Goal: Check status: Check status

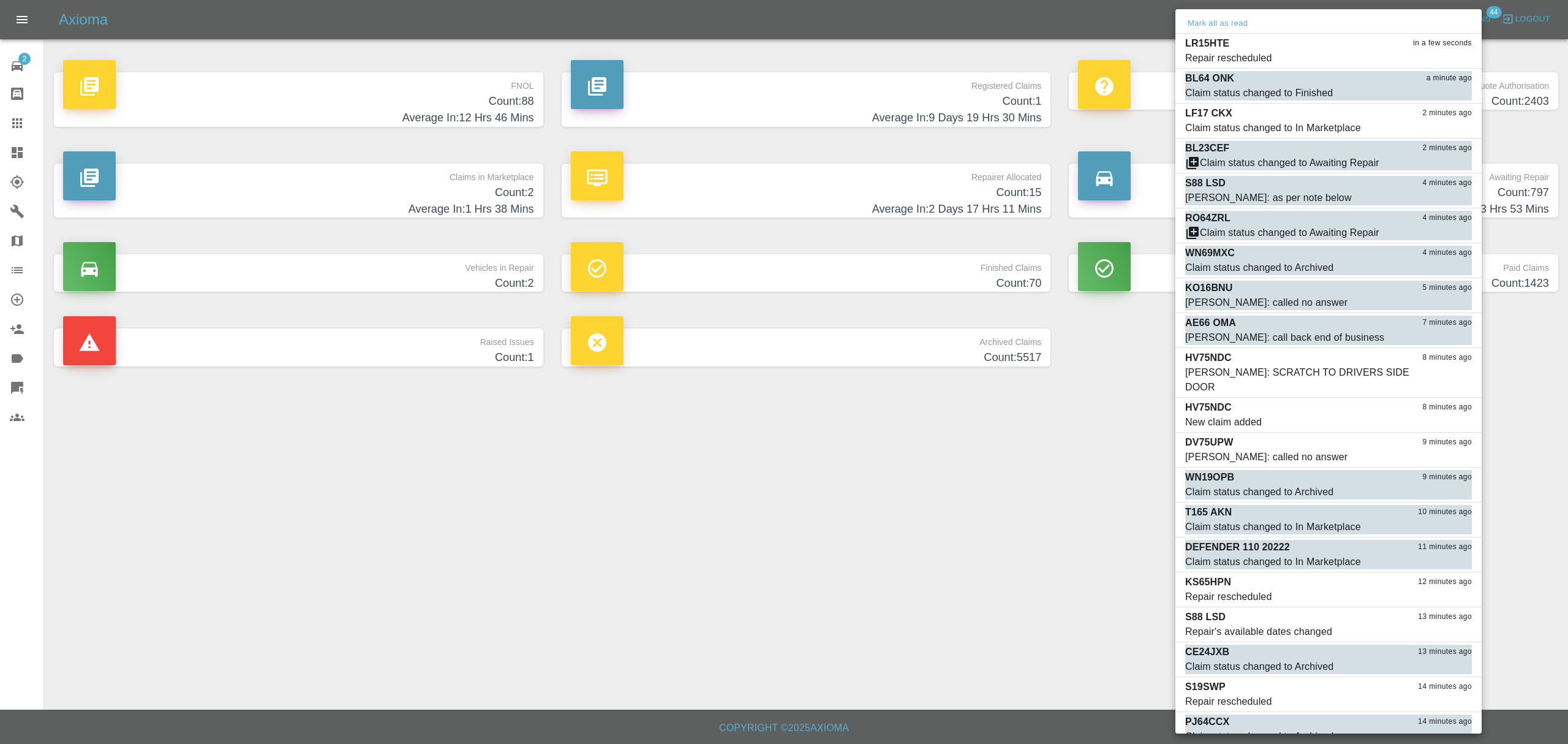
click at [20, 148] on div at bounding box center [784, 372] width 1568 height 744
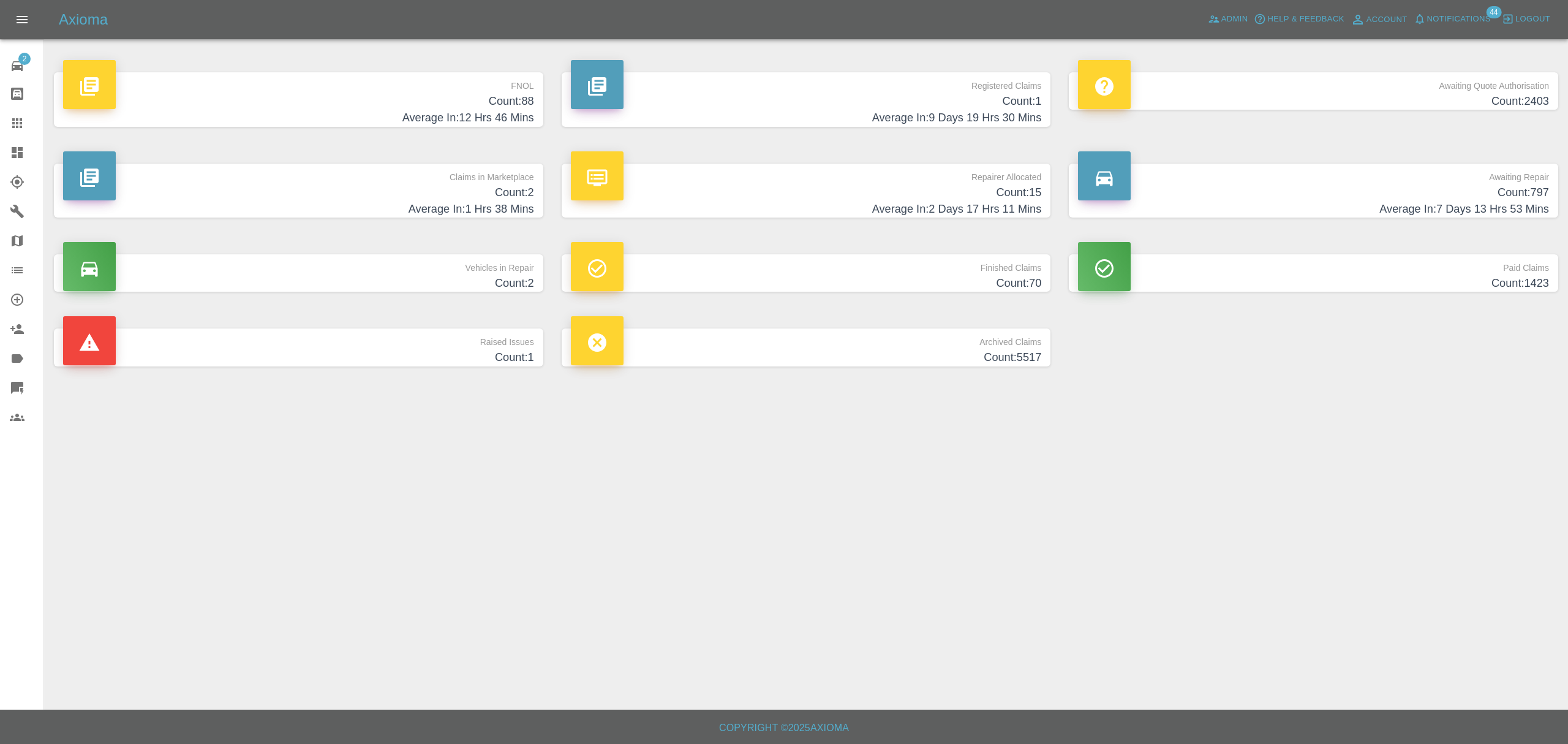
click at [16, 155] on icon at bounding box center [16, 152] width 11 height 11
click at [1471, 22] on span "Notifications" at bounding box center [1459, 19] width 63 height 14
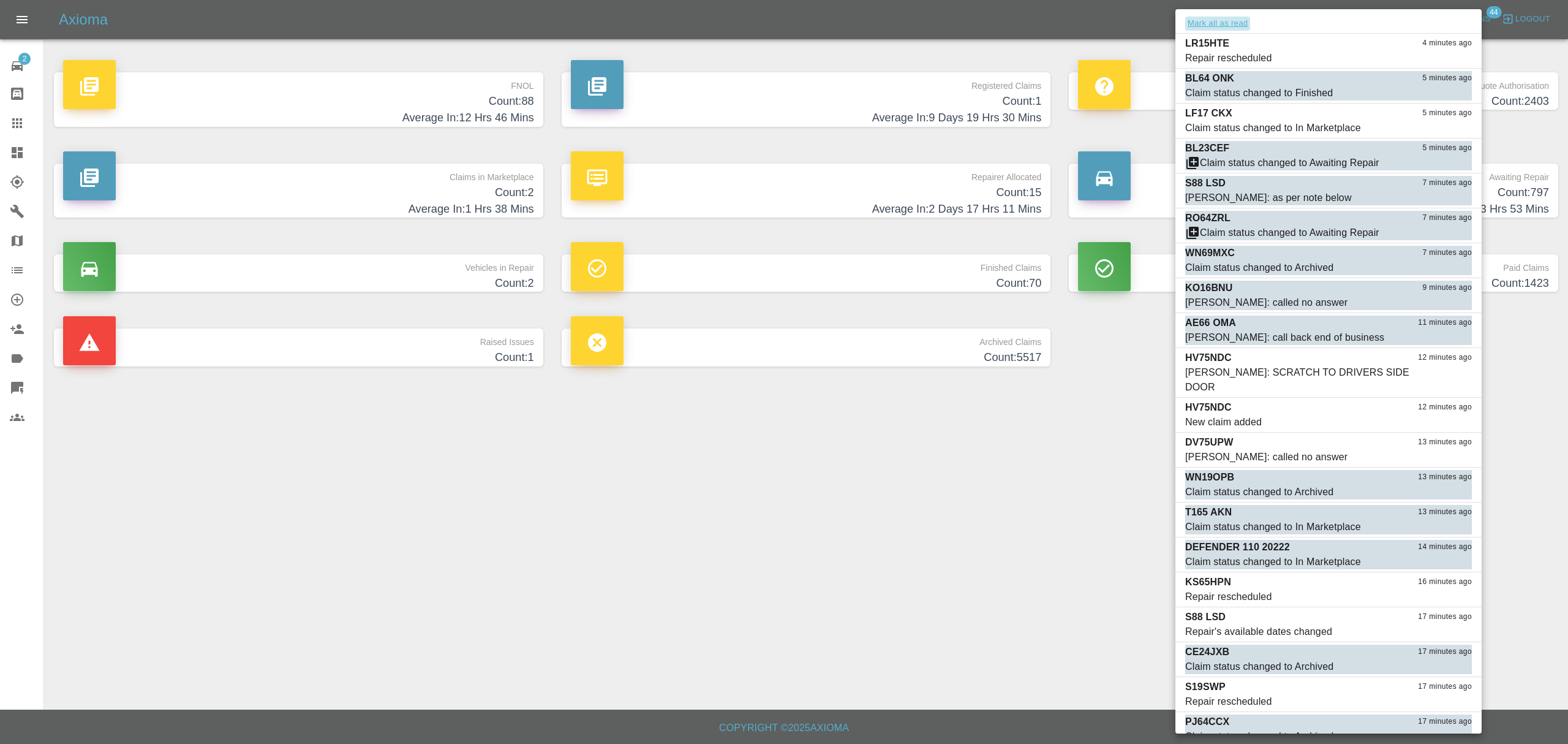
click at [1214, 20] on button "Mark all as read" at bounding box center [1217, 24] width 65 height 14
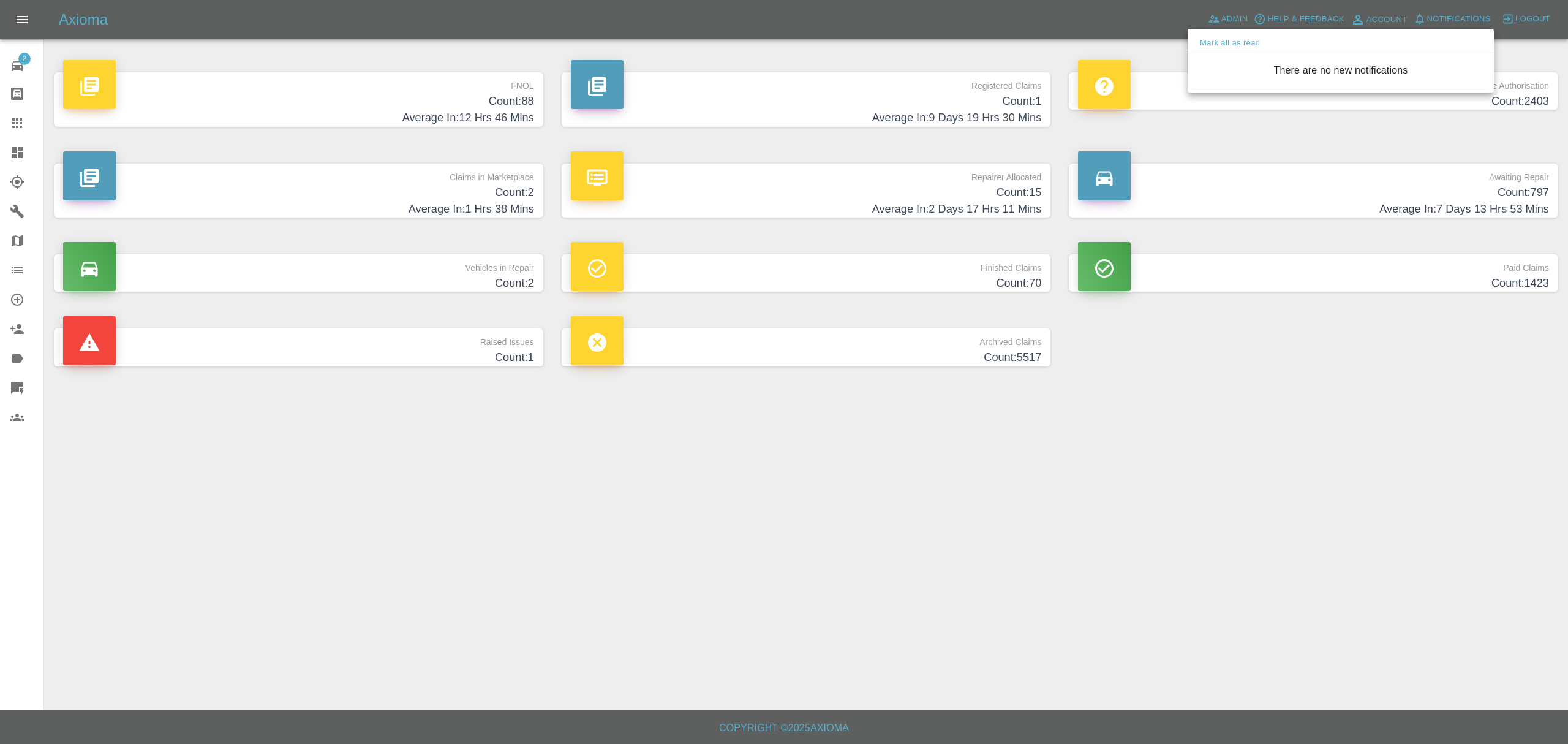
click at [1008, 479] on div at bounding box center [784, 372] width 1568 height 744
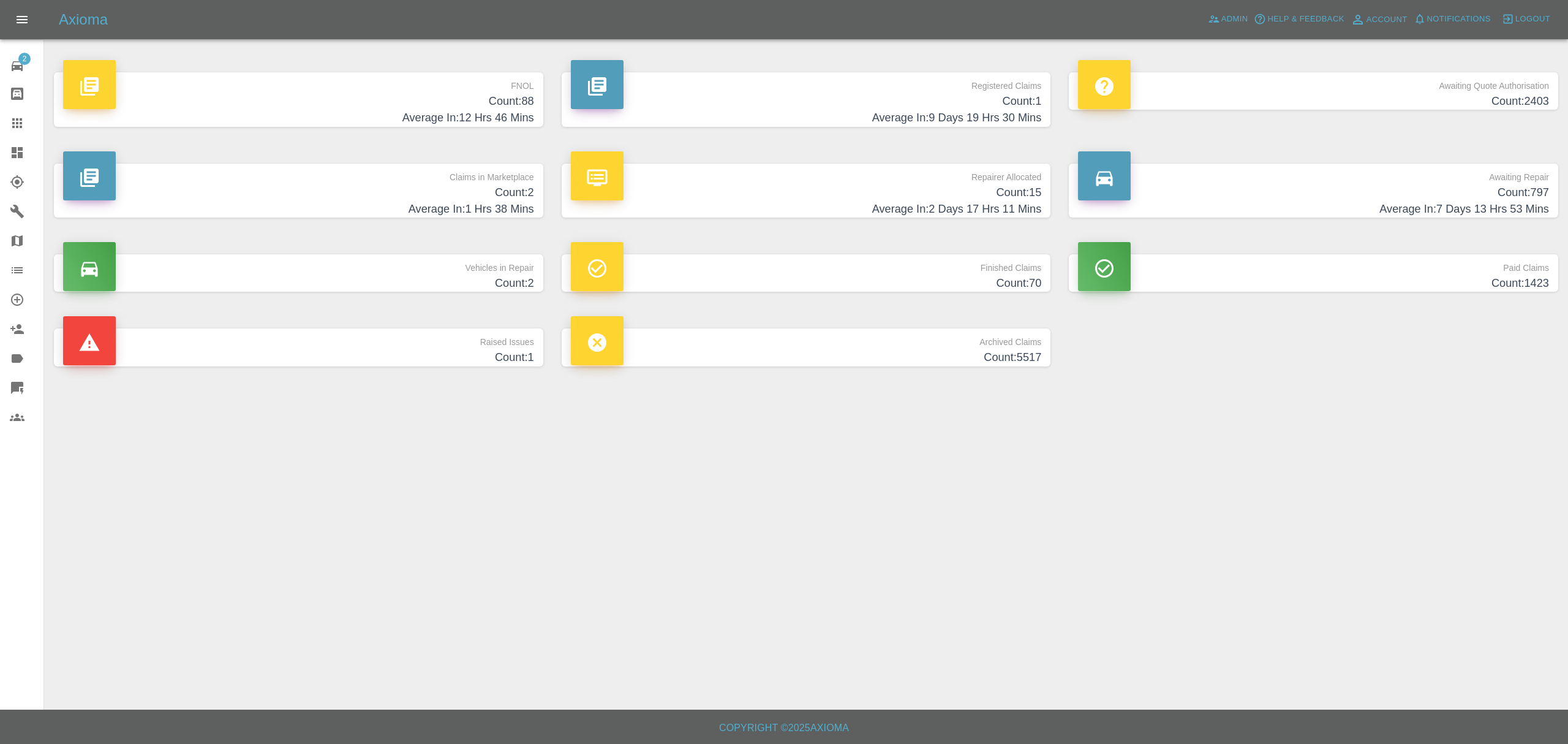
click at [28, 155] on div at bounding box center [27, 153] width 34 height 15
click at [28, 147] on div at bounding box center [27, 153] width 34 height 15
click at [1231, 19] on span "Admin" at bounding box center [1235, 19] width 27 height 14
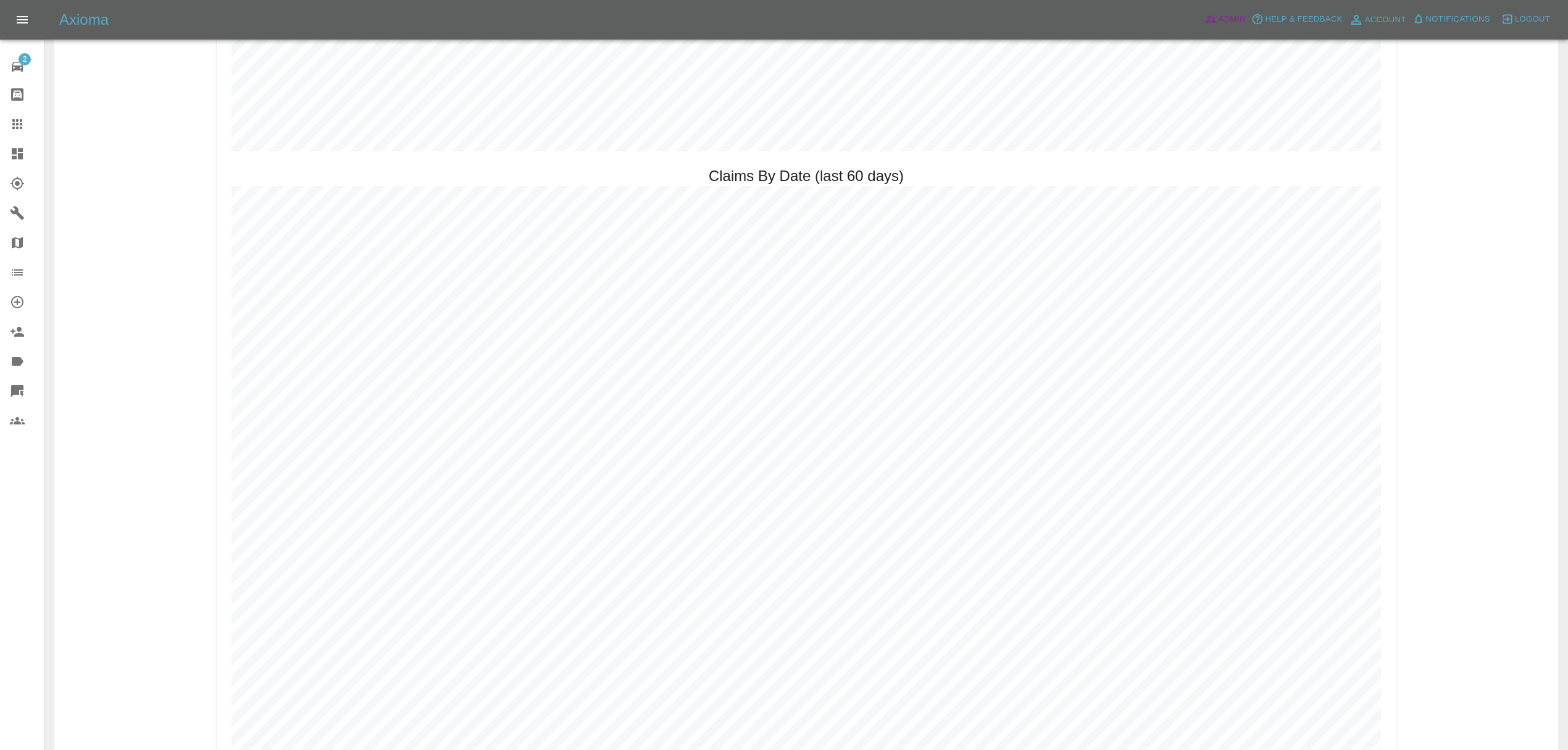
scroll to position [3596, 0]
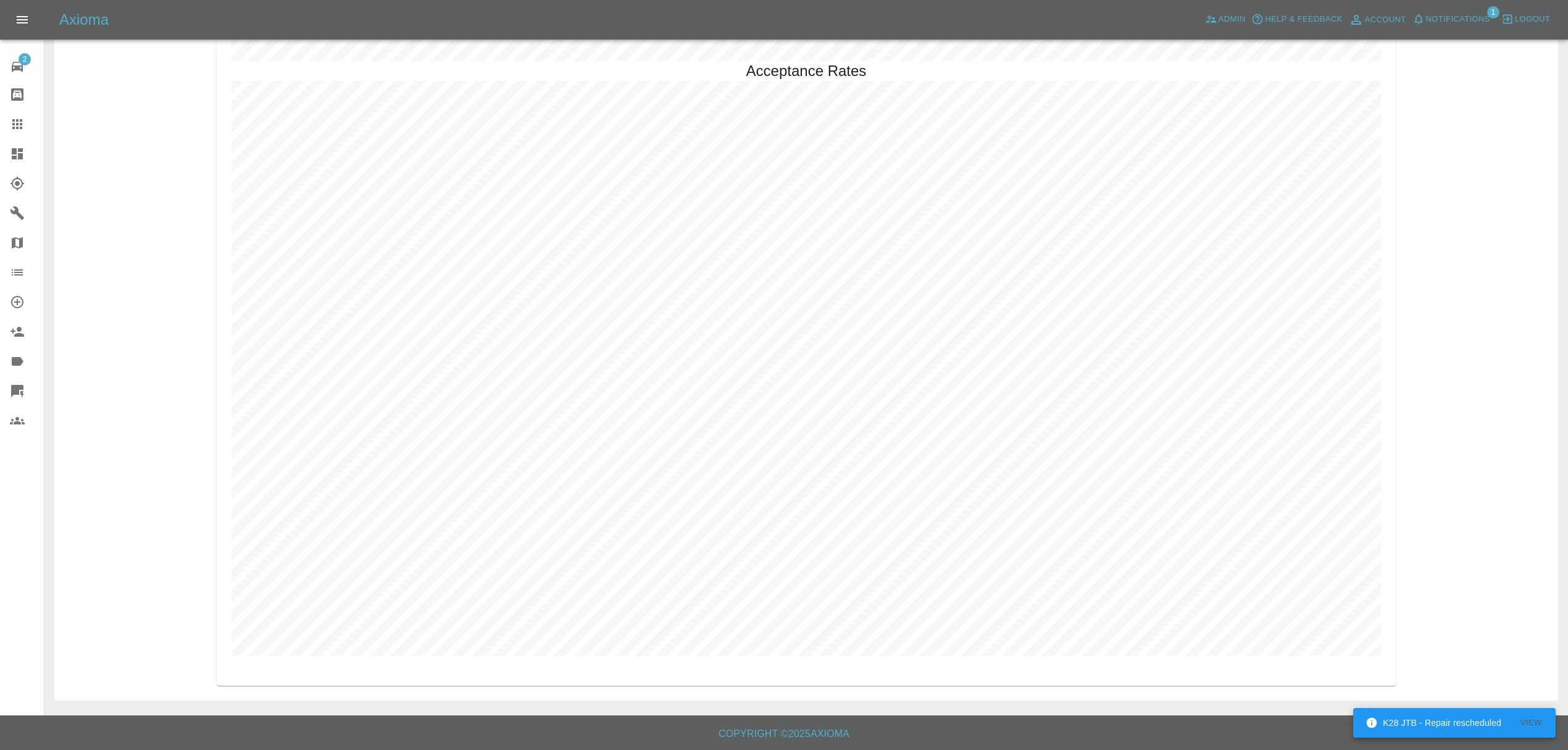
click at [12, 117] on icon at bounding box center [17, 124] width 15 height 15
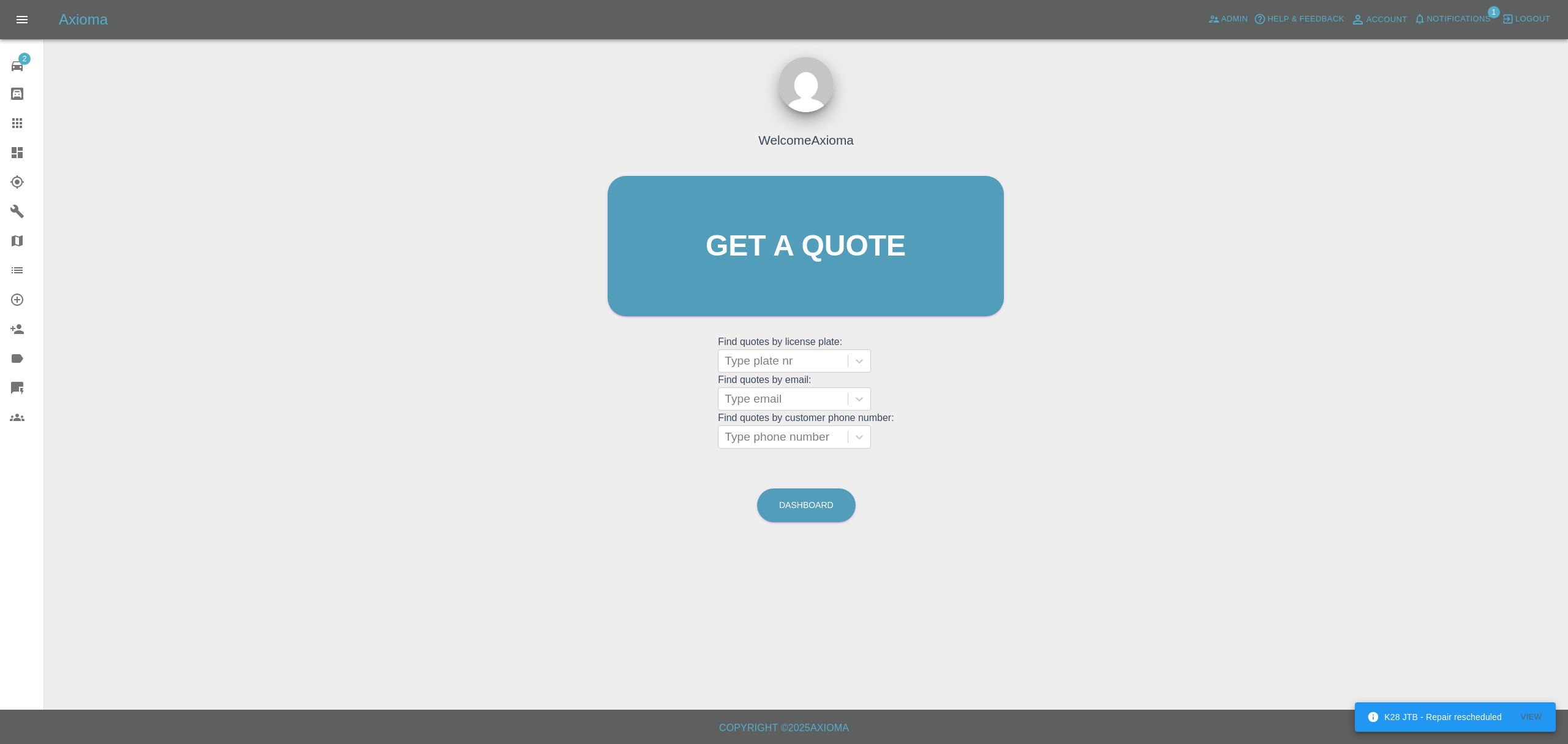
click at [13, 148] on icon at bounding box center [16, 152] width 11 height 11
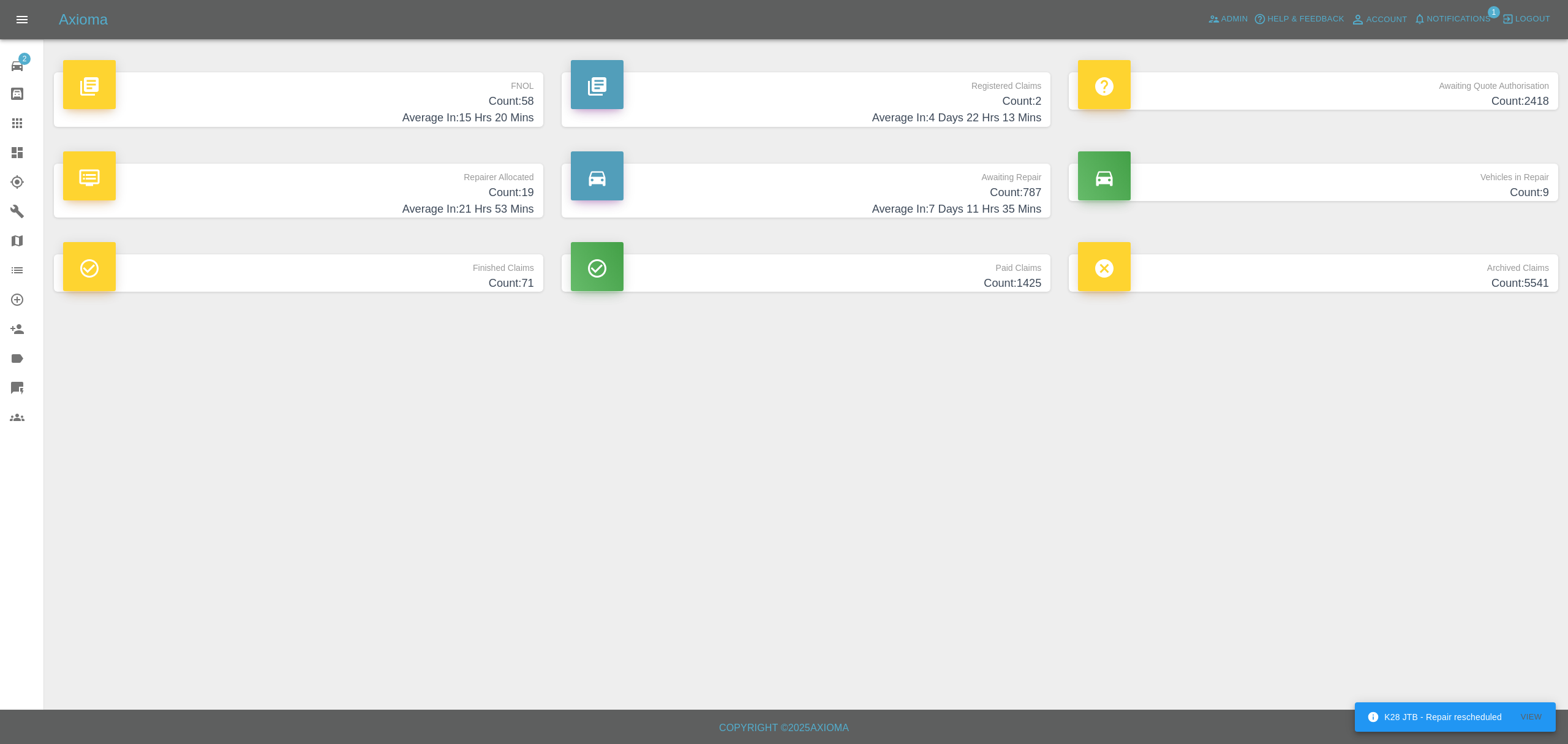
click at [500, 100] on h4 "Count: 58" at bounding box center [298, 101] width 471 height 16
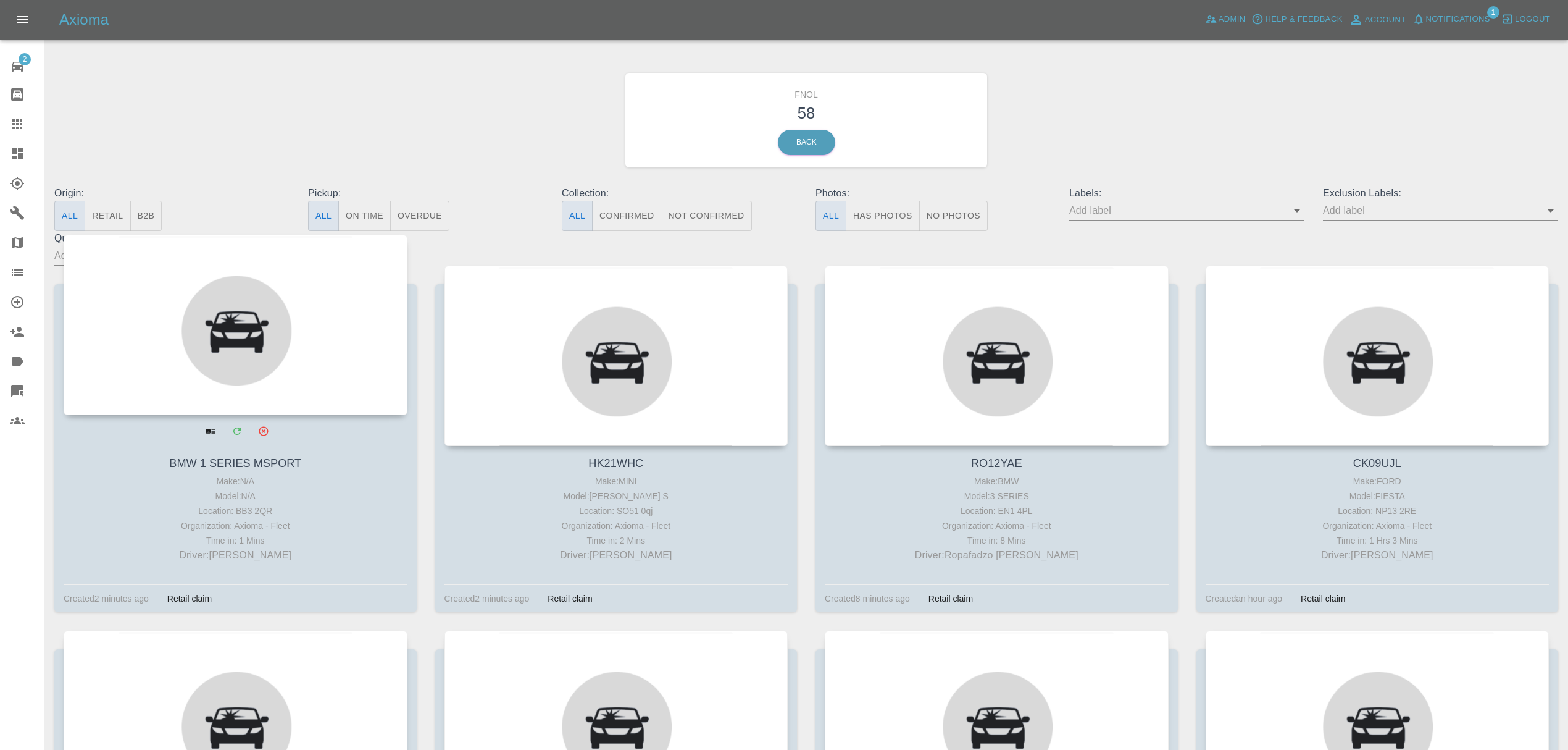
click at [210, 292] on div at bounding box center [235, 325] width 344 height 180
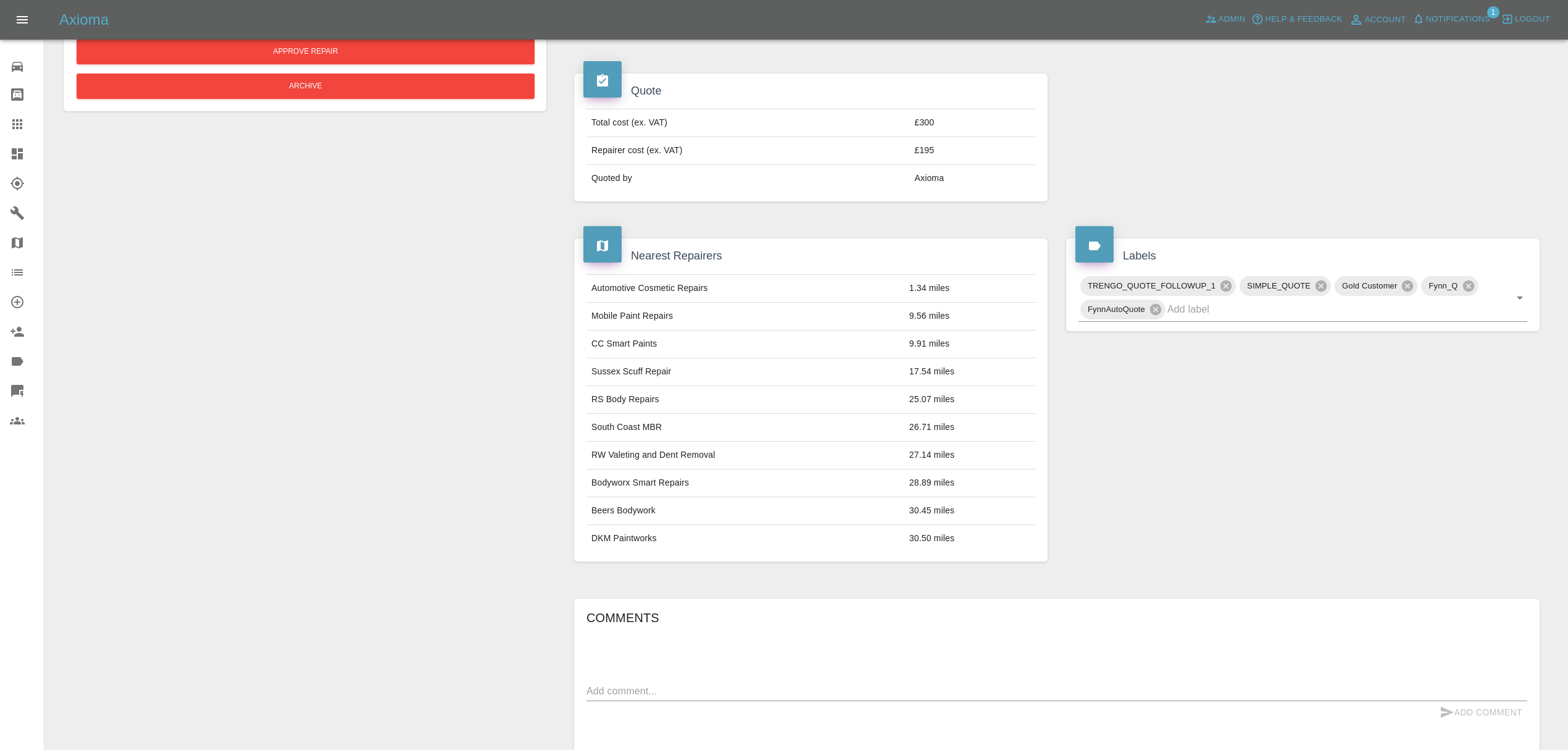
scroll to position [268, 0]
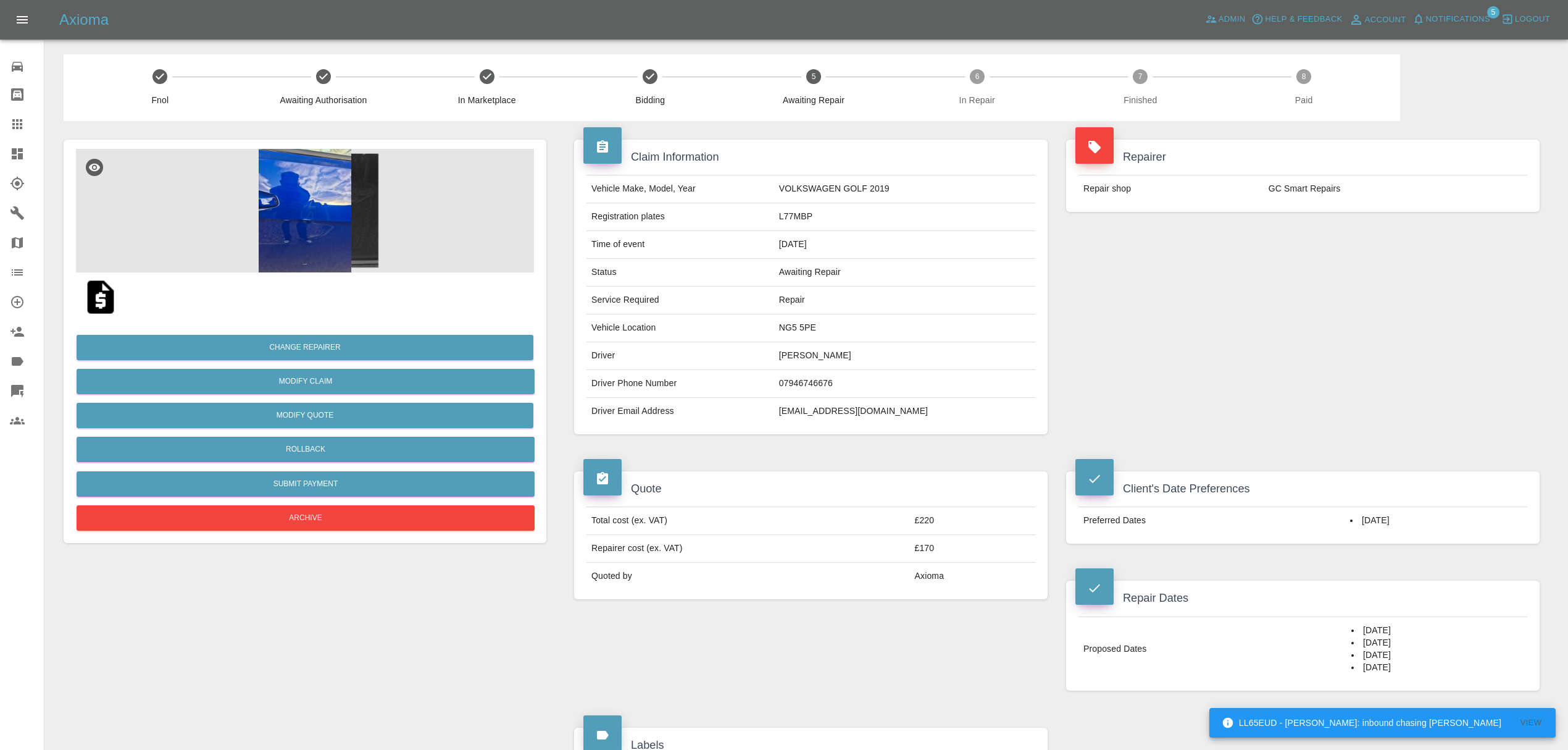
click at [280, 201] on img at bounding box center [305, 210] width 458 height 124
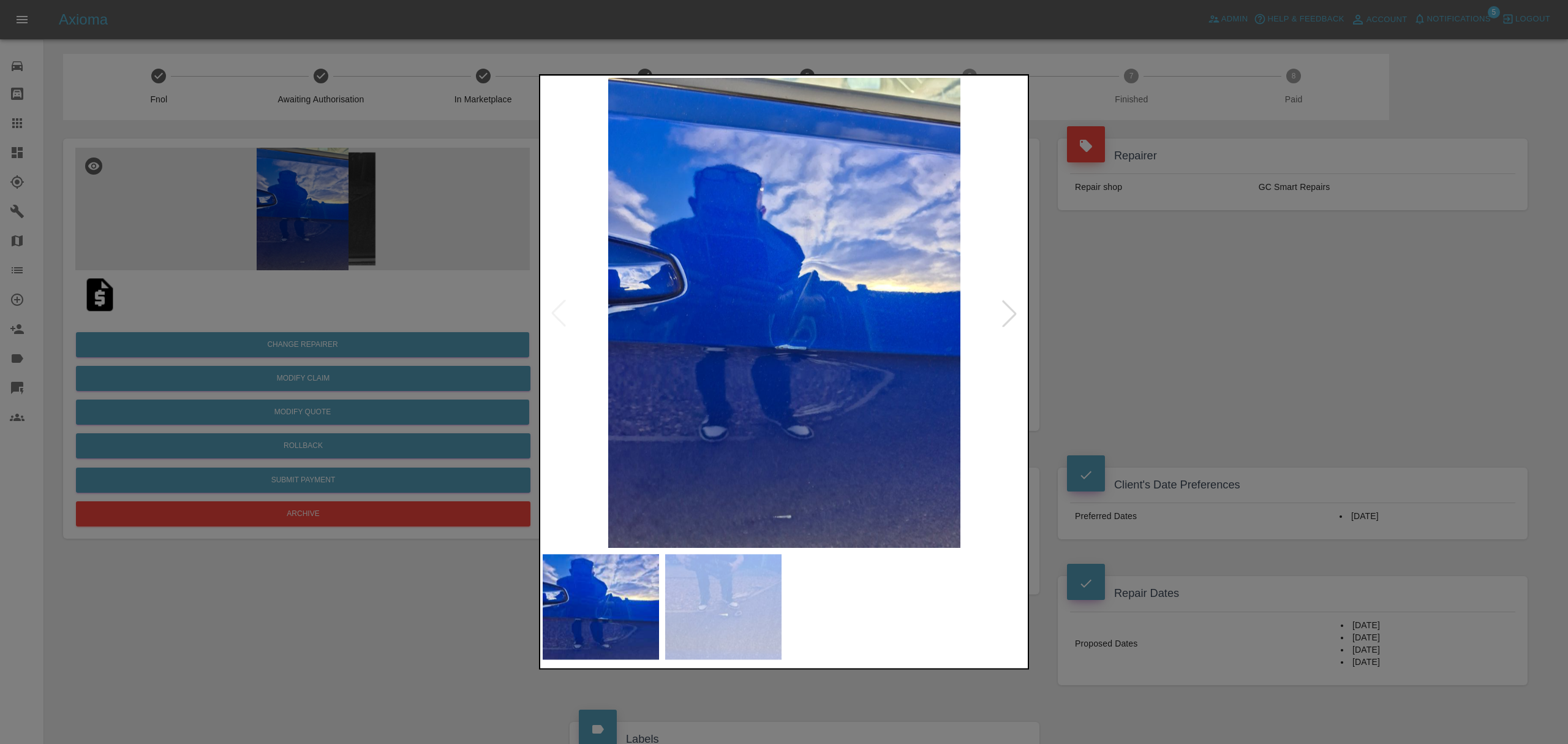
click at [1016, 319] on div at bounding box center [1009, 313] width 27 height 27
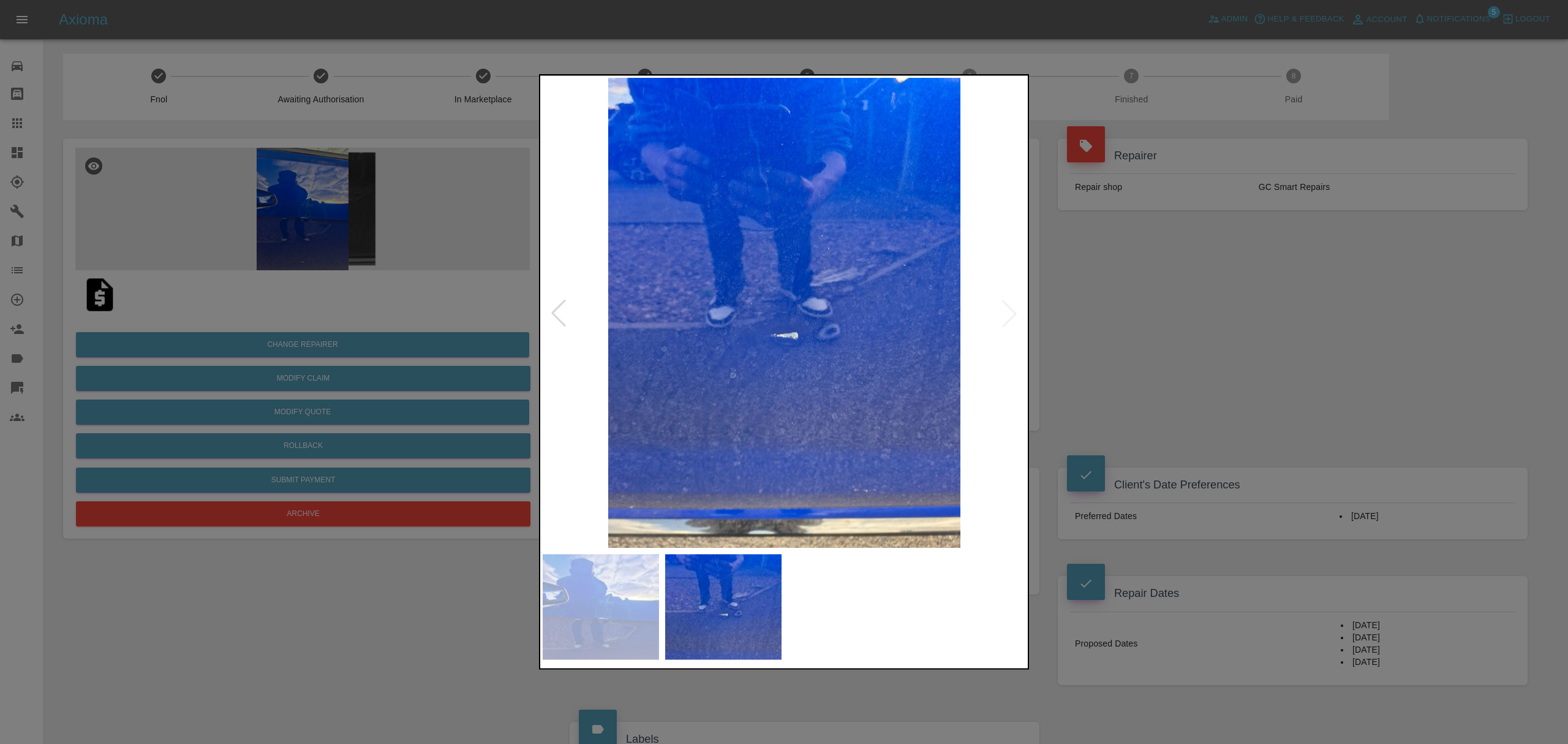
click at [1161, 321] on div at bounding box center [784, 372] width 1568 height 744
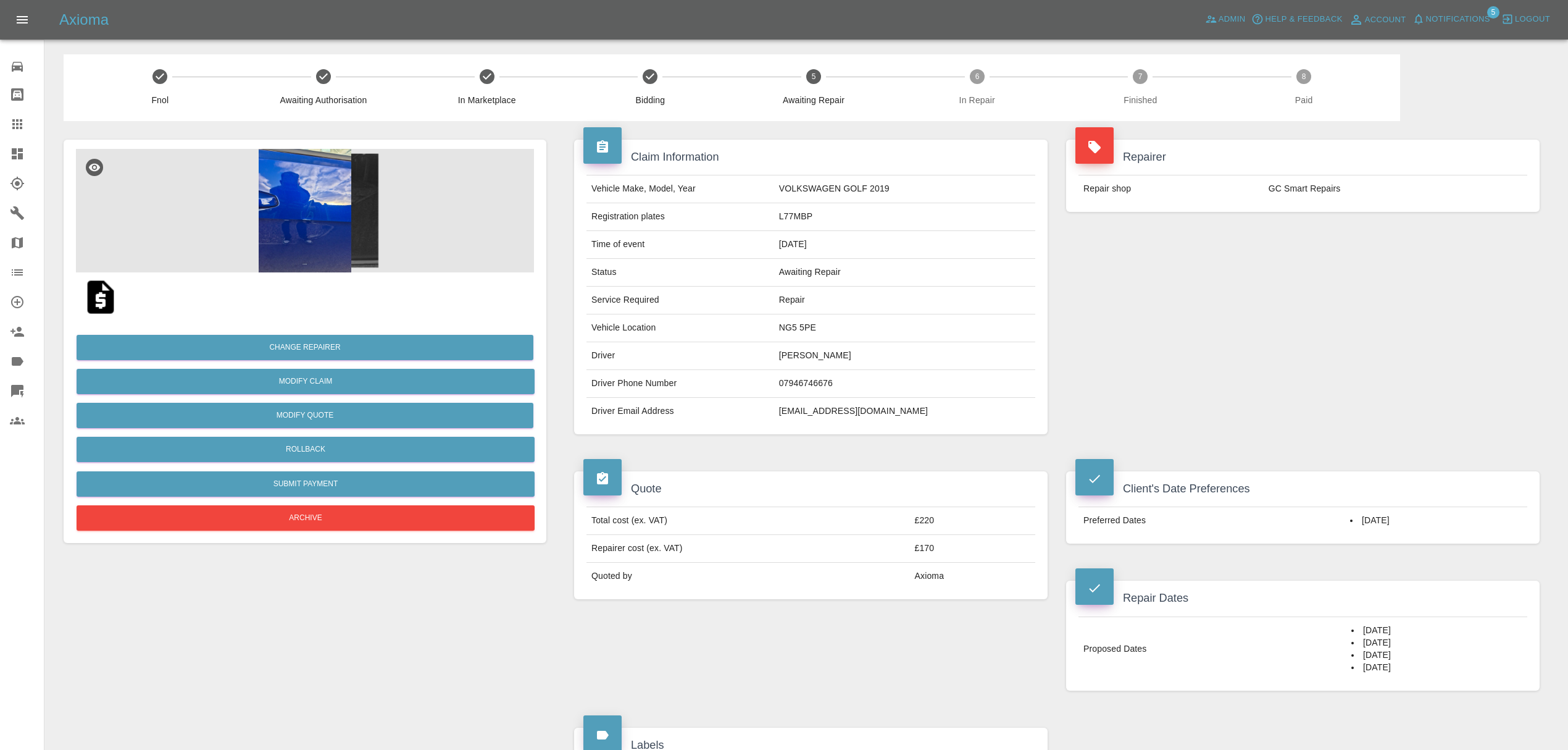
click at [925, 519] on td "£220" at bounding box center [972, 521] width 126 height 28
click at [914, 615] on div "Quote Total cost (ex. VAT) £220 Repairer cost (ex. VAT) £170 Quoted by Axioma" at bounding box center [811, 535] width 492 height 165
click at [1447, 22] on span "Notifications" at bounding box center [1457, 19] width 64 height 14
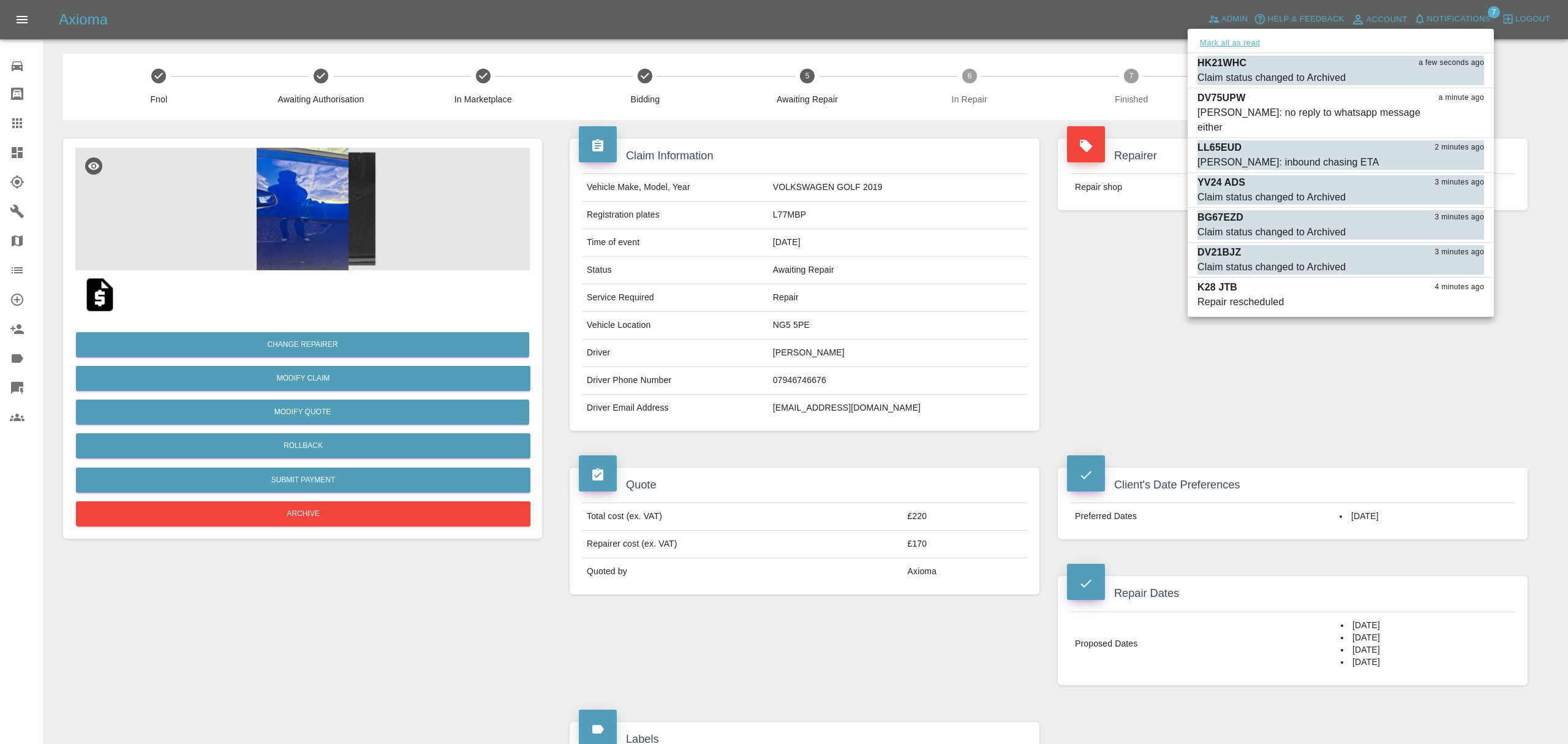
click at [1223, 36] on button "Mark all as read" at bounding box center [1230, 43] width 65 height 14
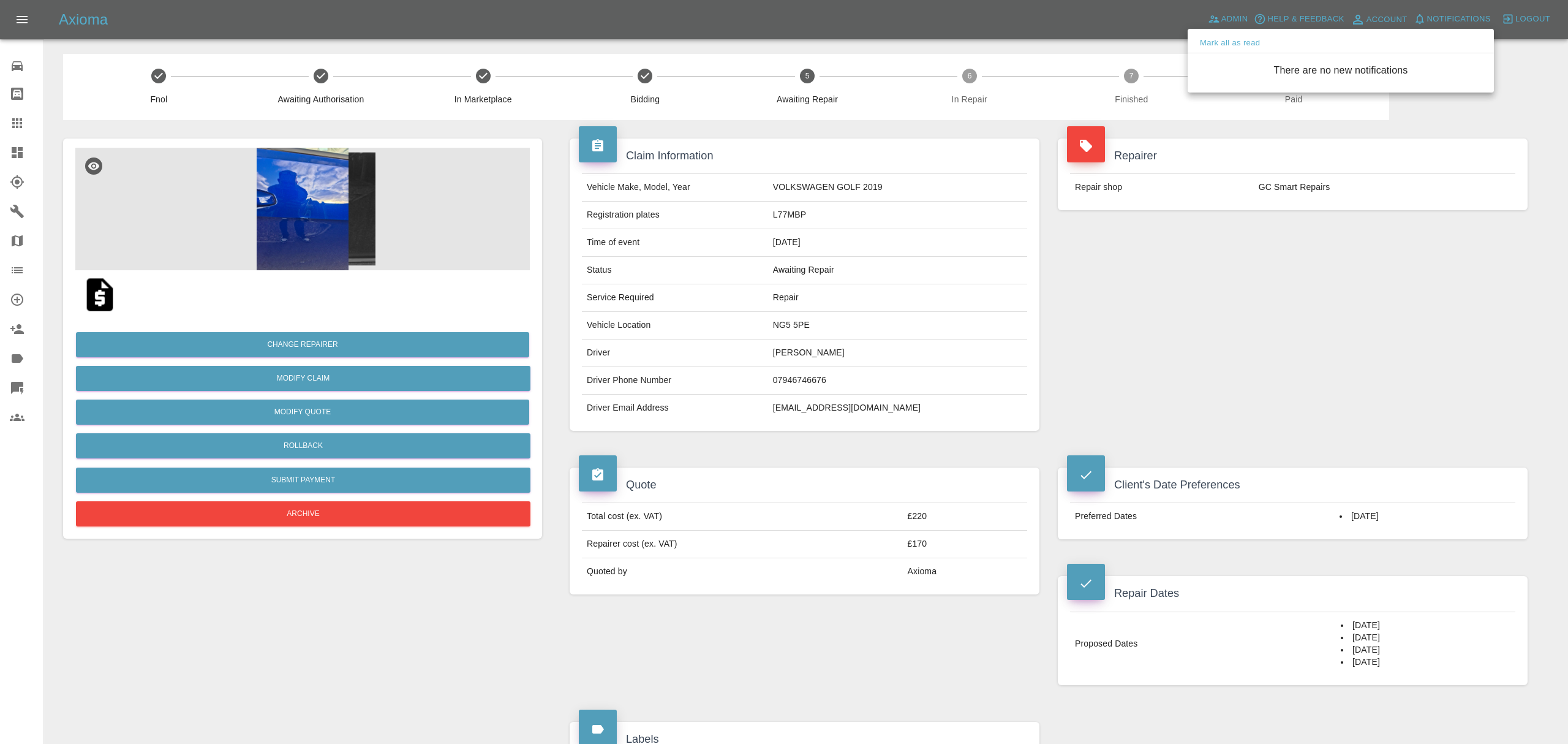
drag, startPoint x: 1145, startPoint y: 227, endPoint x: 349, endPoint y: 262, distance: 796.8
click at [1127, 227] on div at bounding box center [784, 372] width 1568 height 744
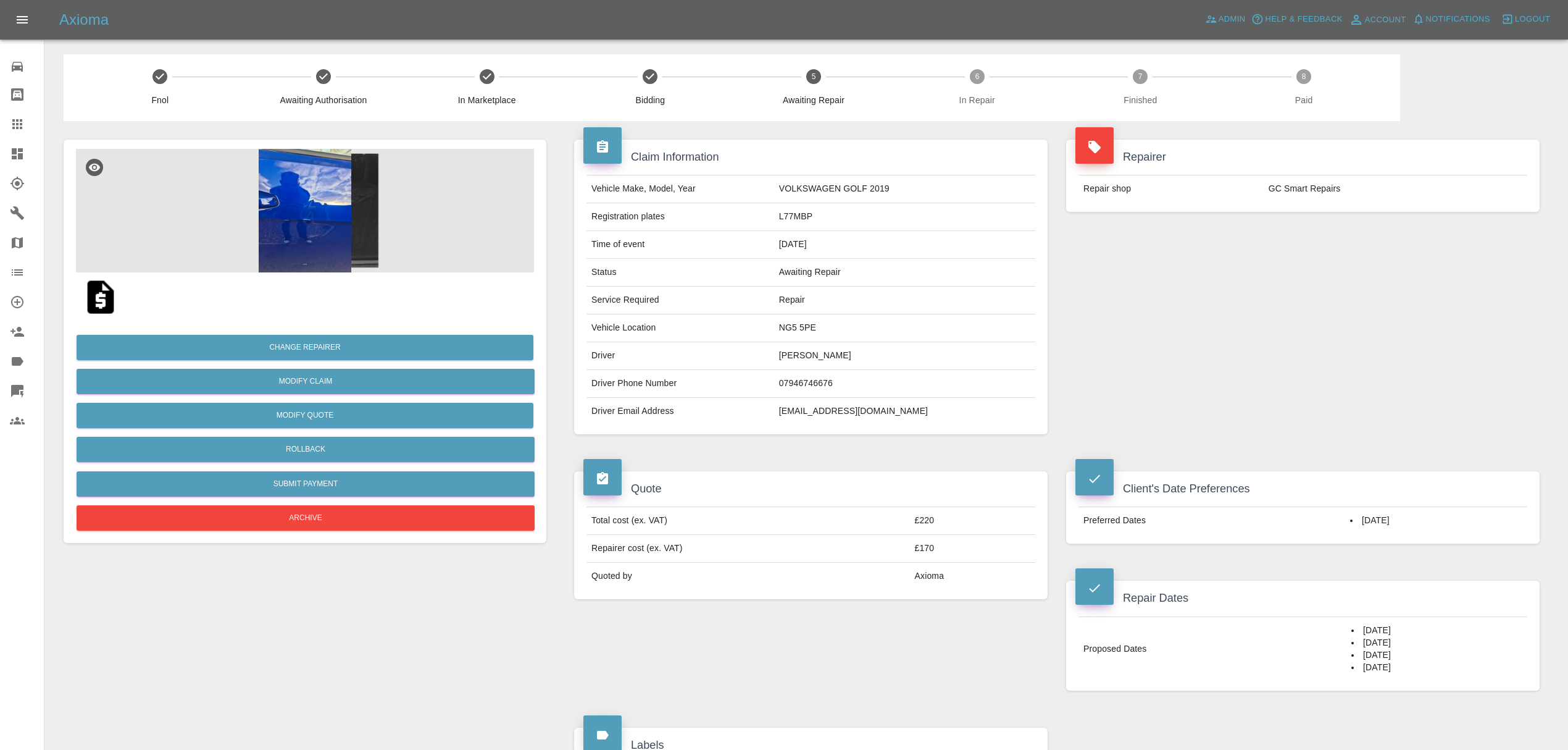
click at [5, 157] on link "Dashboard" at bounding box center [22, 153] width 44 height 29
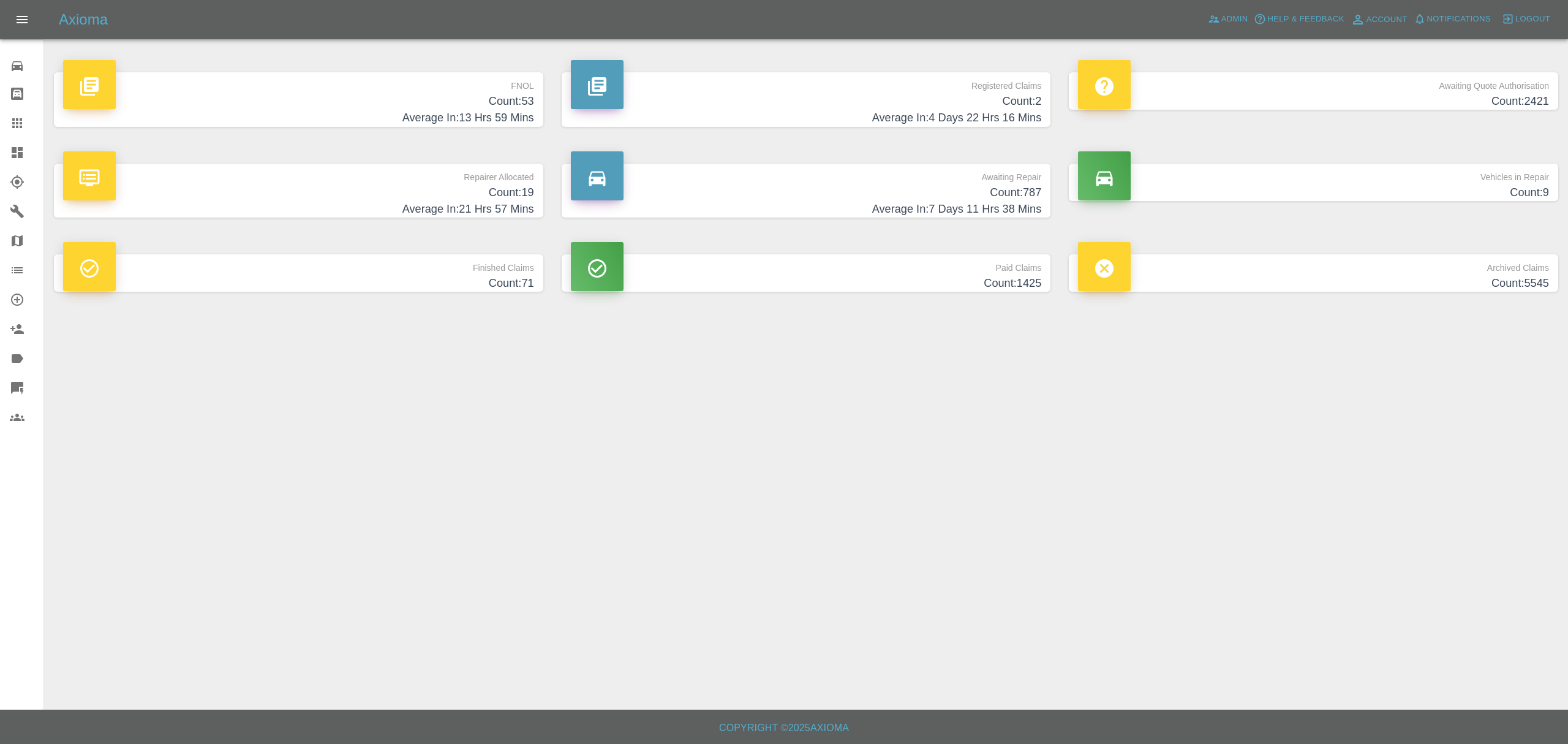
click at [500, 93] on h4 "Count: 53" at bounding box center [298, 101] width 471 height 16
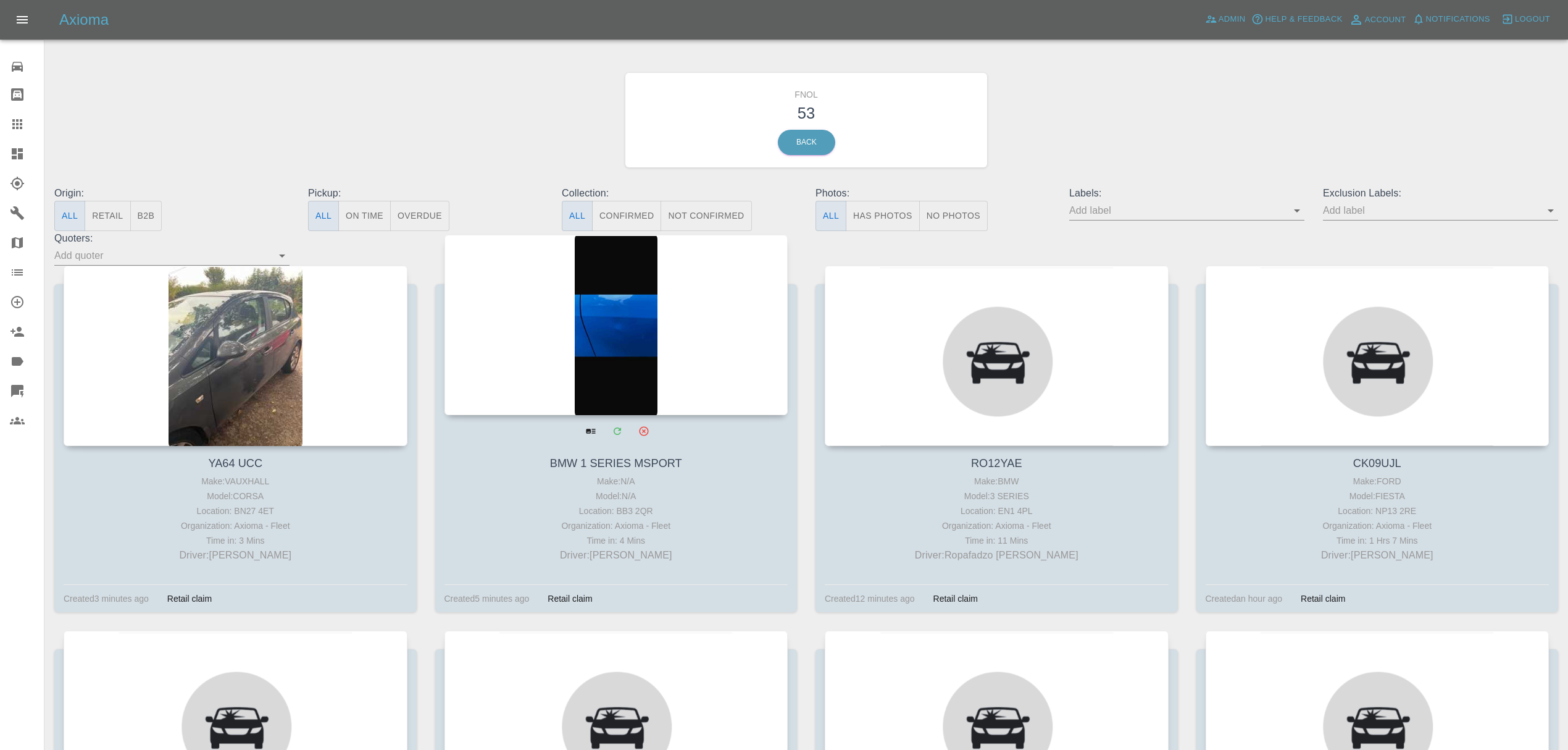
click at [588, 297] on div at bounding box center [616, 325] width 344 height 180
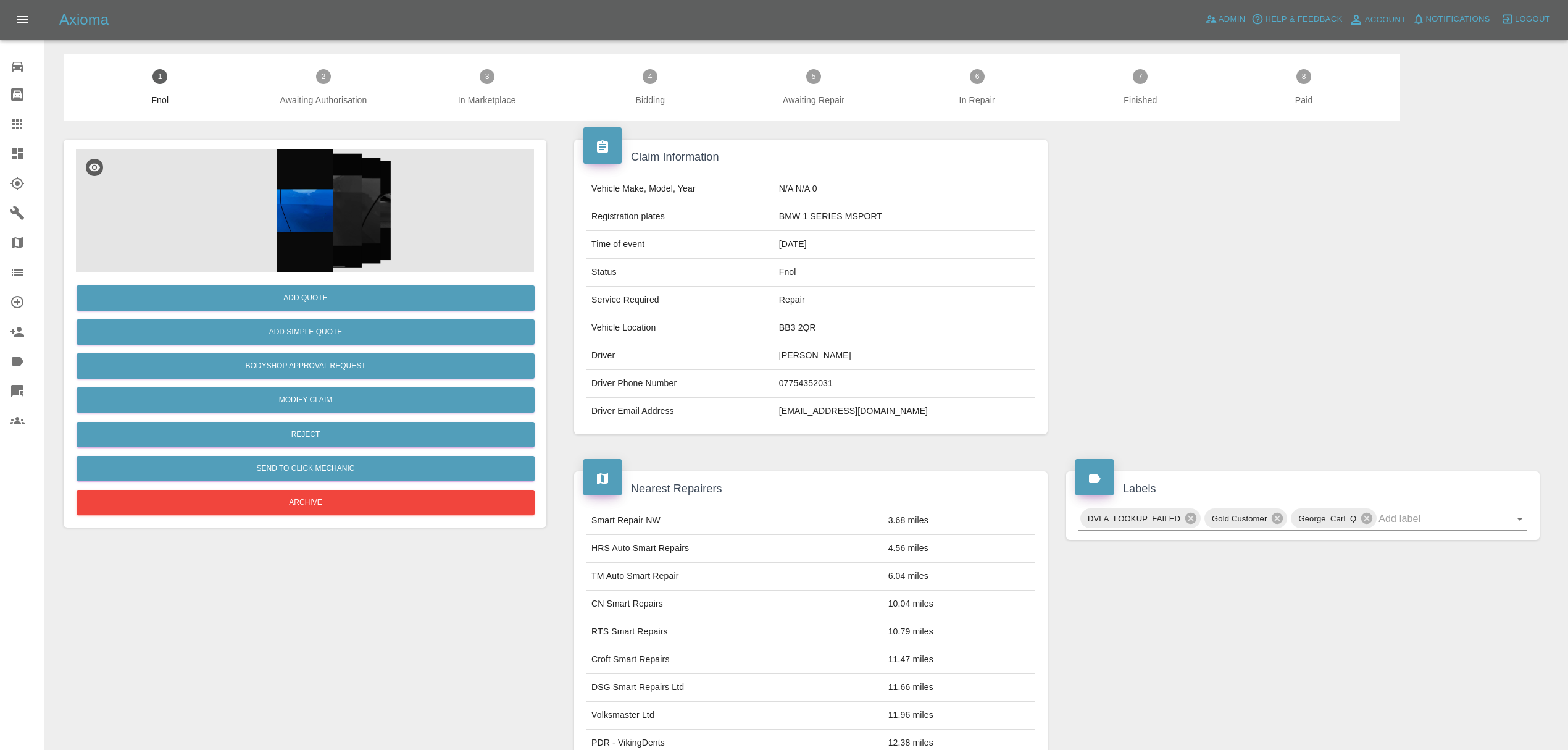
click at [289, 200] on img at bounding box center [305, 210] width 458 height 124
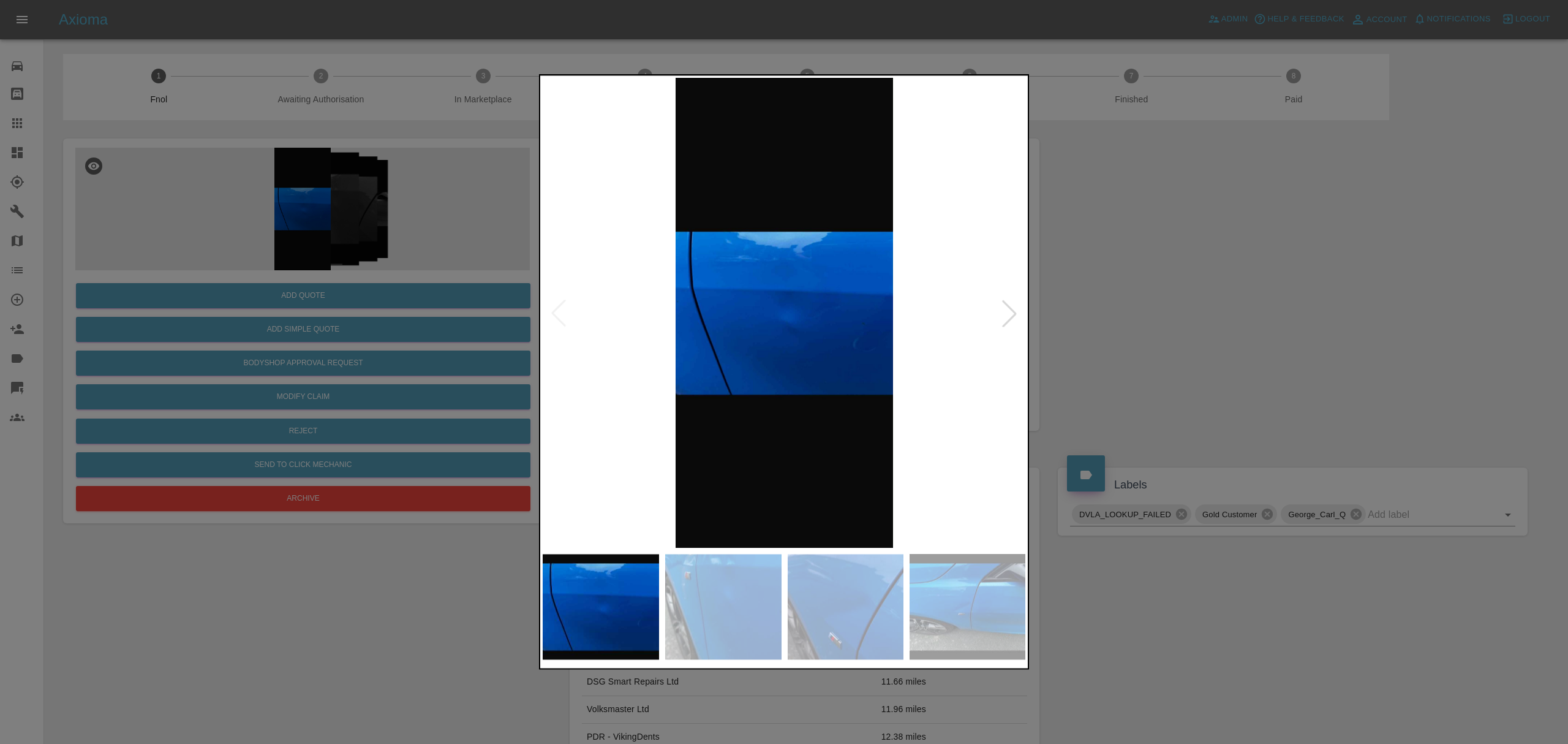
click at [1011, 308] on div at bounding box center [1009, 313] width 27 height 27
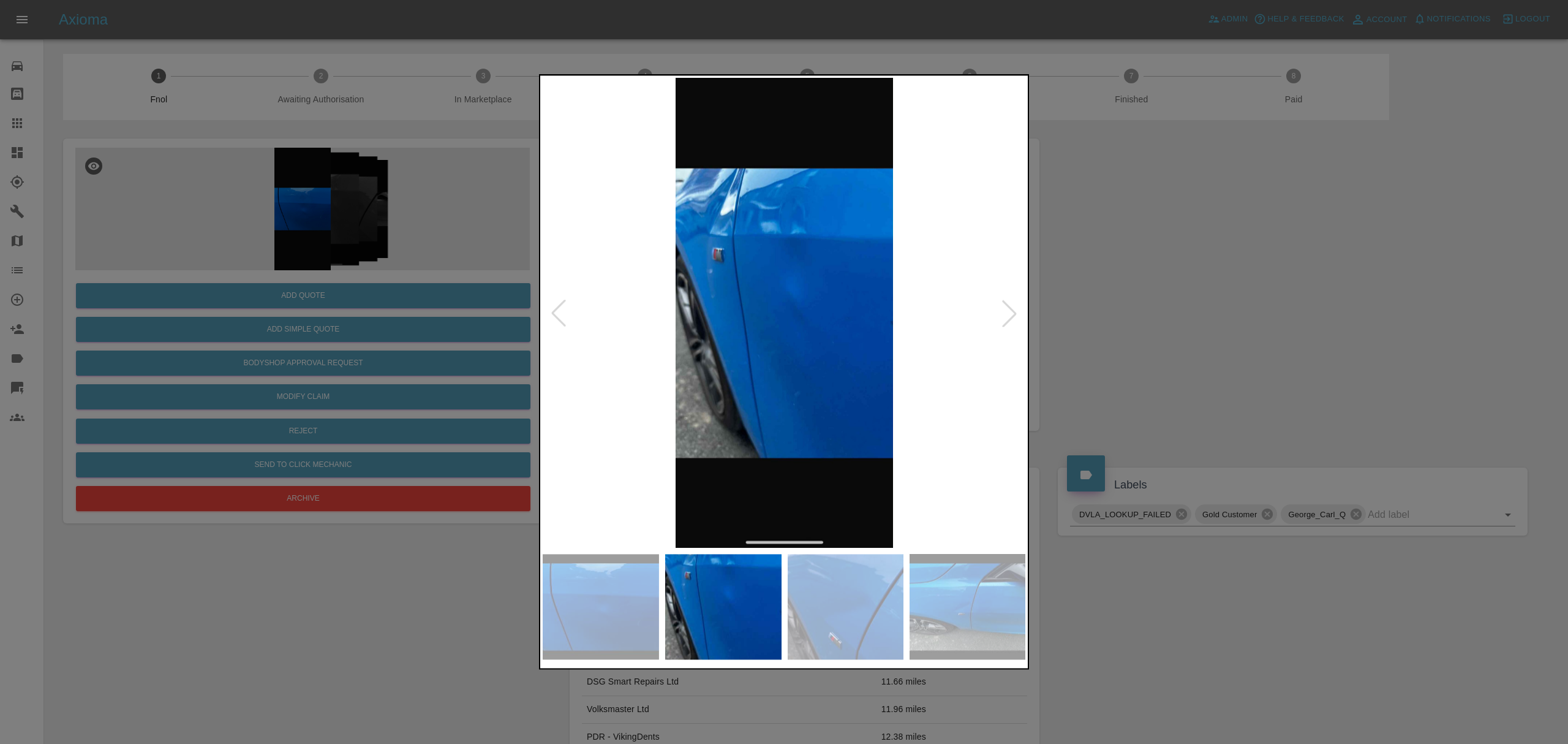
click at [1011, 308] on div at bounding box center [1009, 313] width 27 height 27
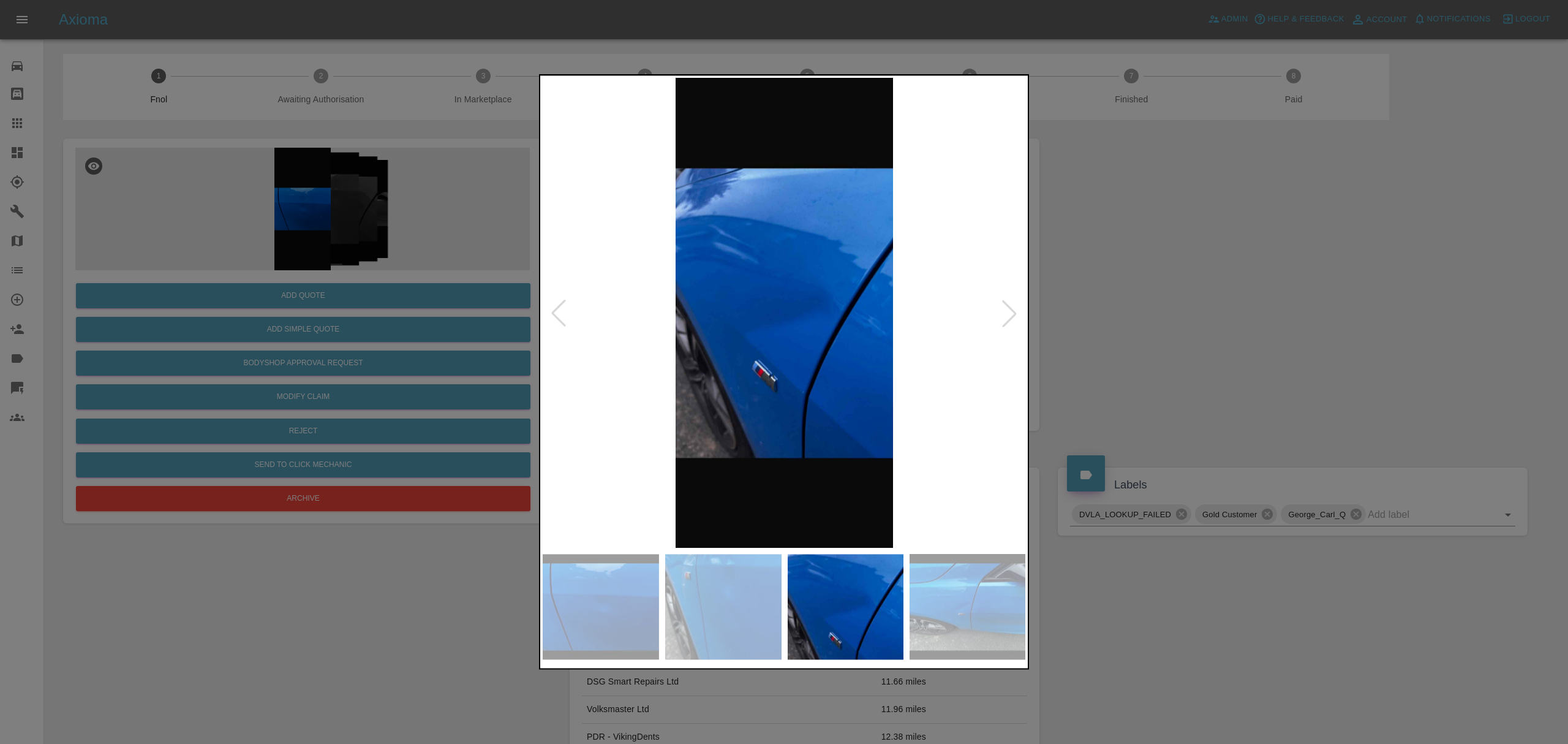
click at [1195, 259] on div at bounding box center [784, 372] width 1568 height 744
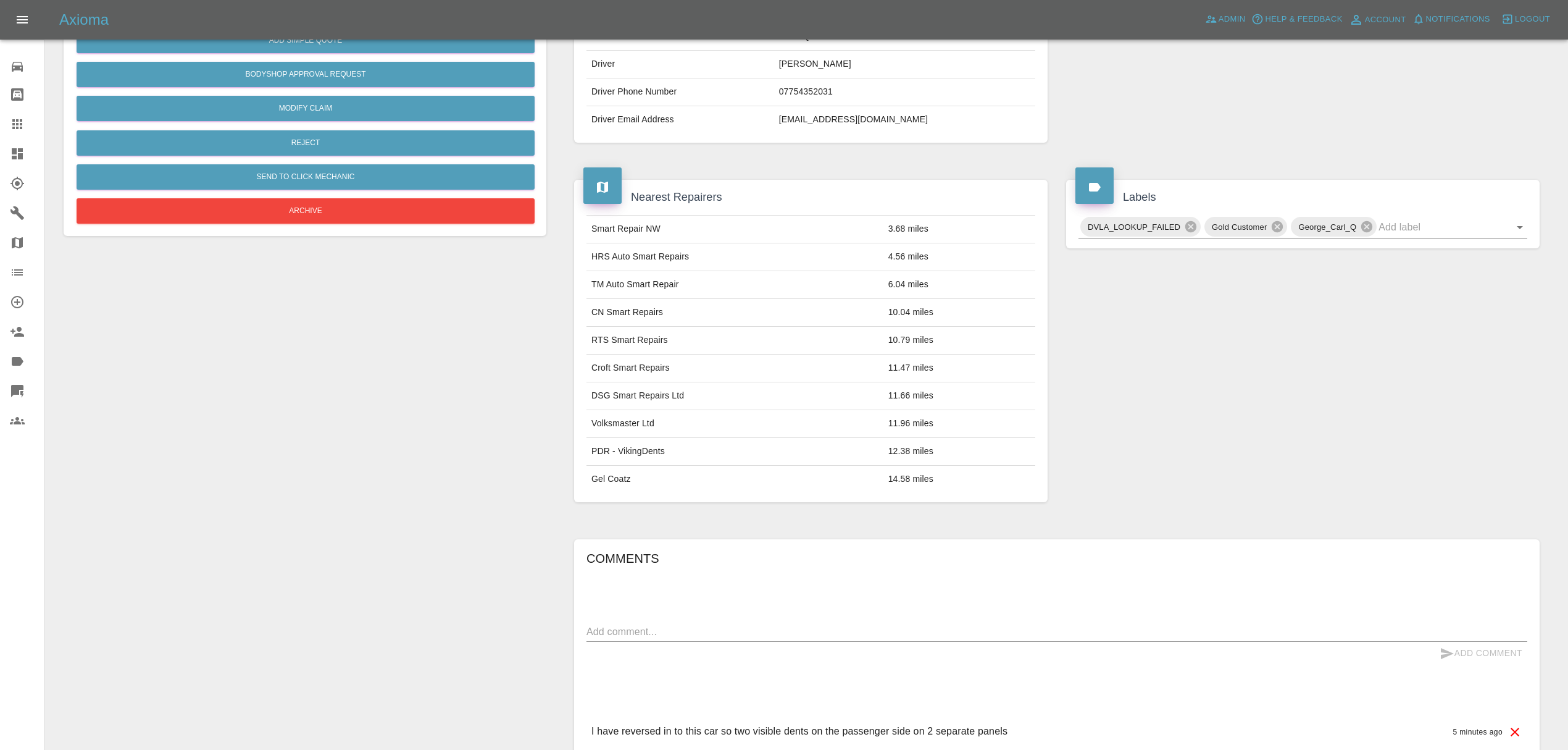
scroll to position [404, 0]
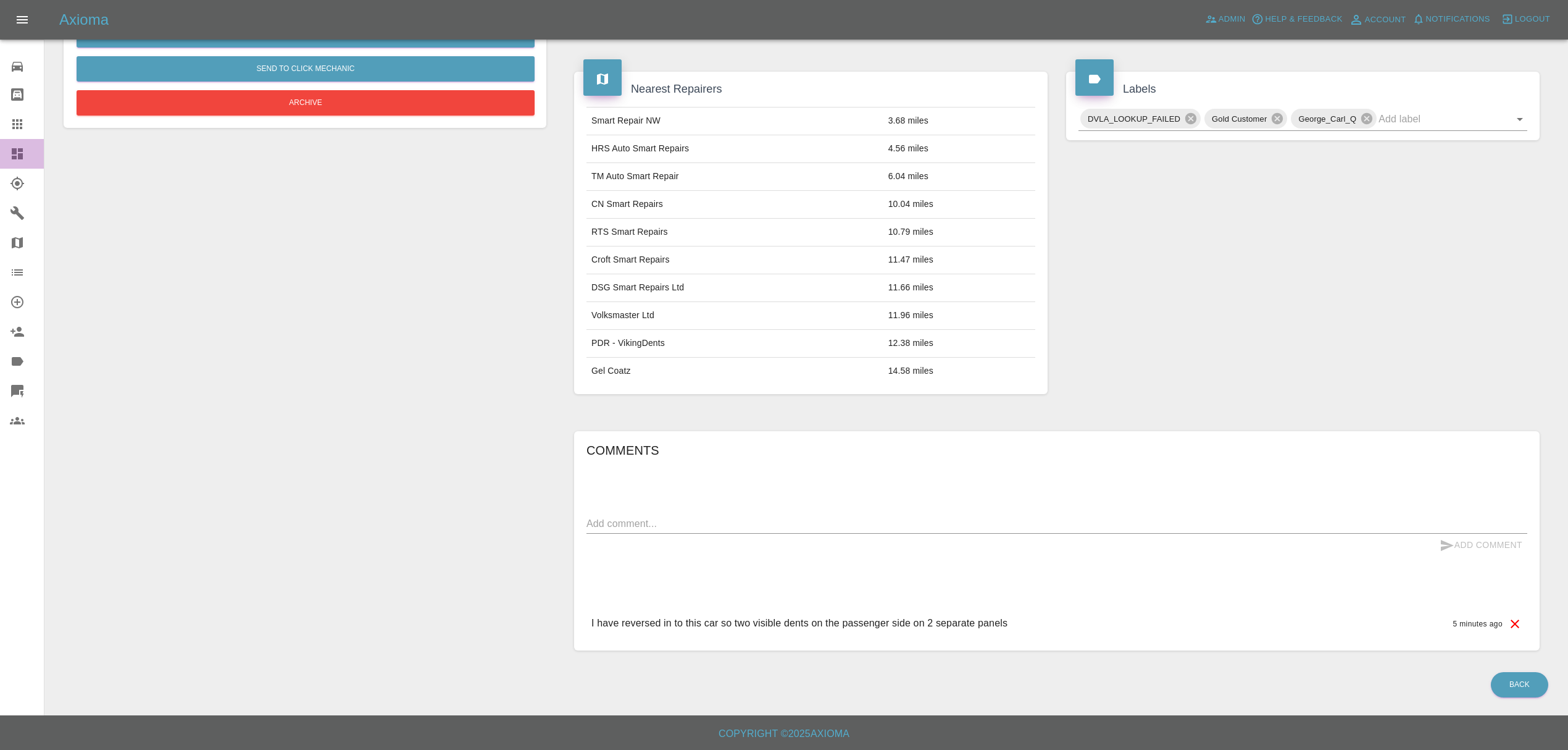
click at [16, 156] on icon at bounding box center [17, 154] width 15 height 15
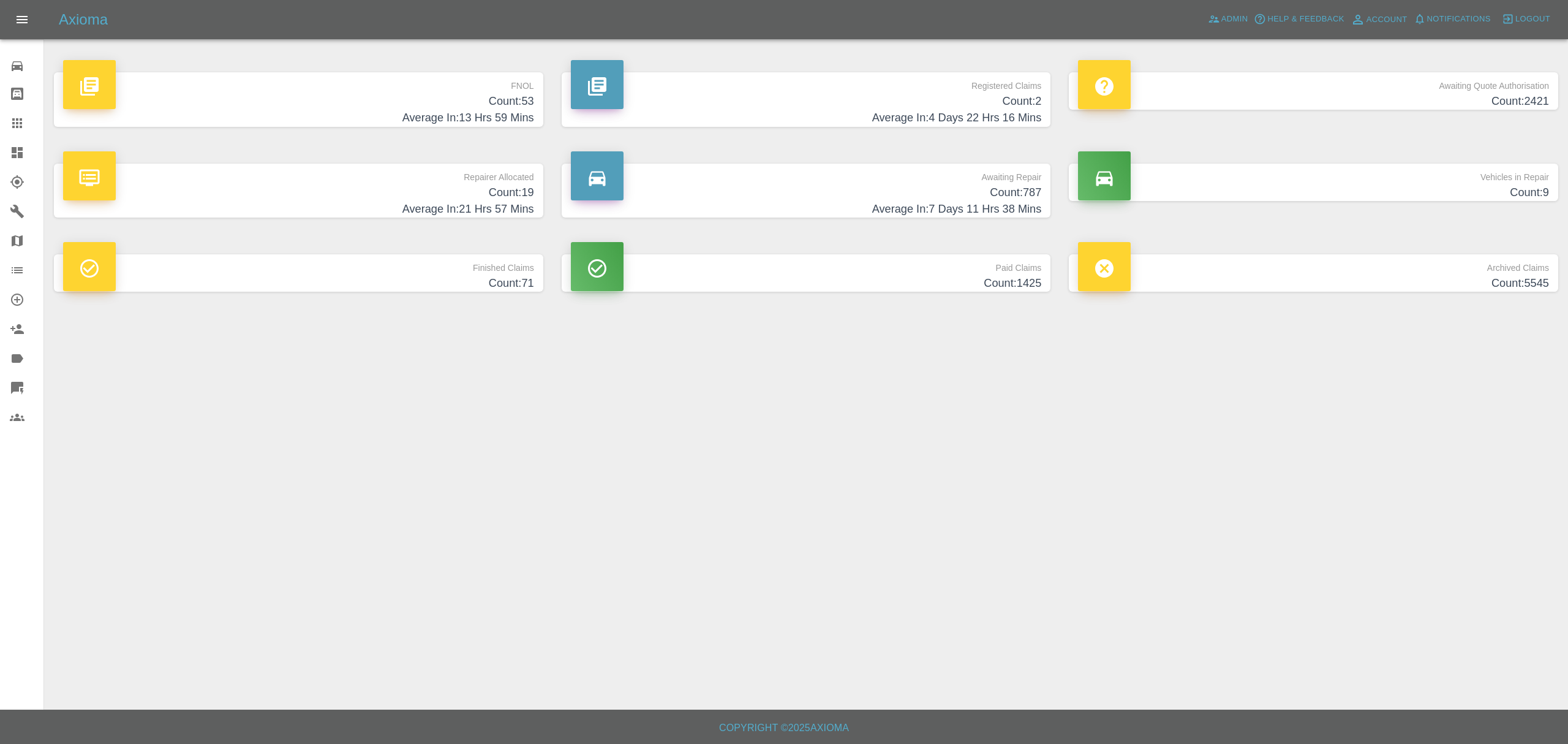
click at [453, 98] on h4 "Count: 53" at bounding box center [298, 101] width 471 height 16
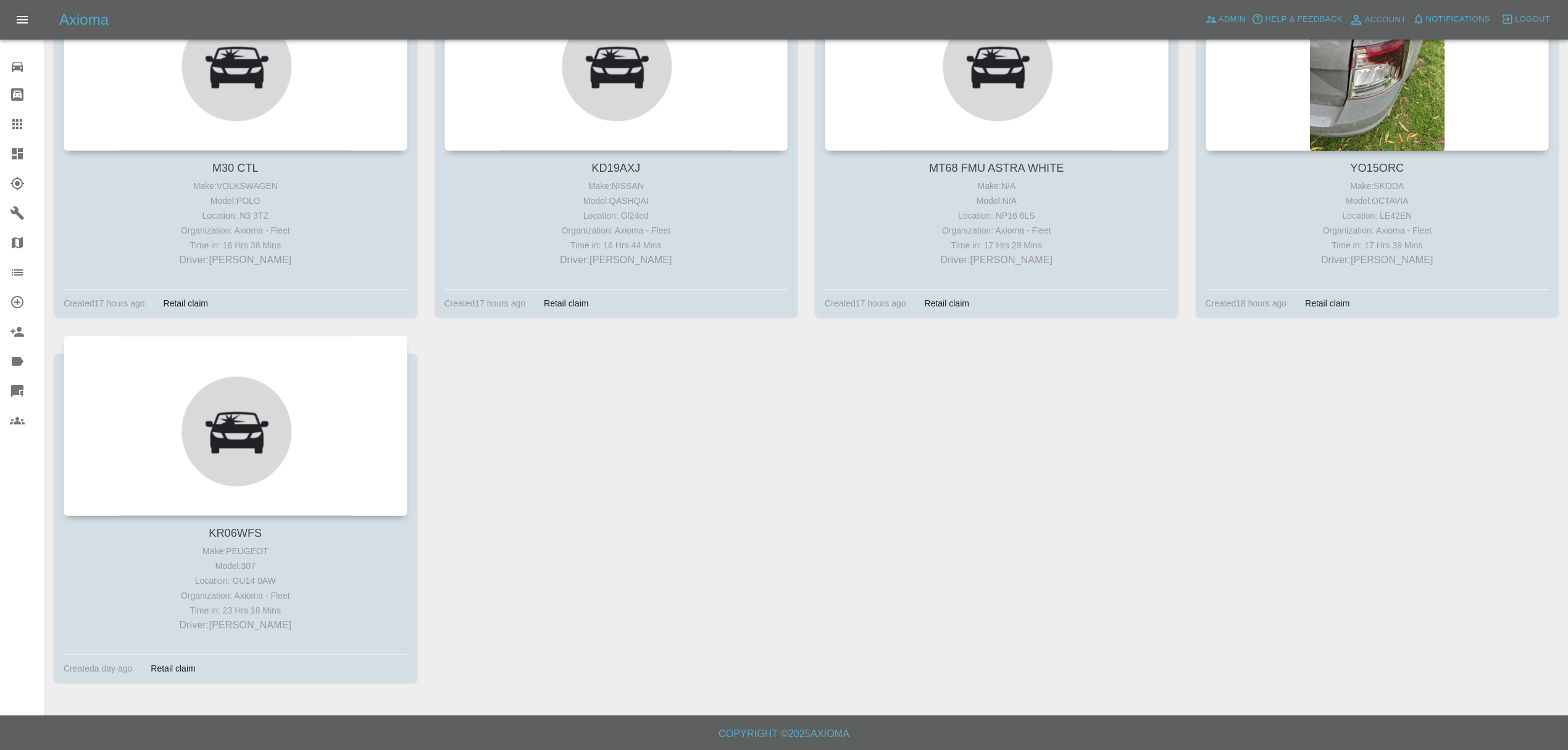
scroll to position [4681, 0]
